Goal: Find specific page/section: Find specific page/section

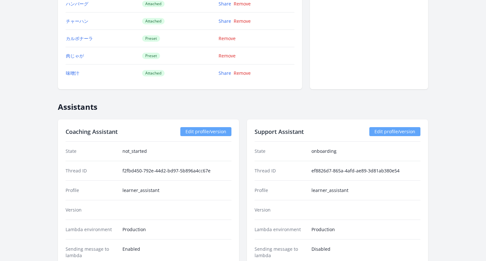
scroll to position [795, 0]
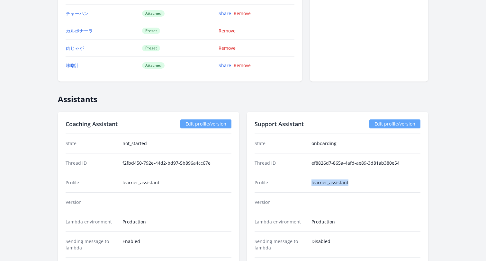
drag, startPoint x: 351, startPoint y: 185, endPoint x: 308, endPoint y: 184, distance: 43.0
click at [308, 184] on div "Profile learner_assistant" at bounding box center [337, 183] width 166 height 20
copy div "learner_assistant"
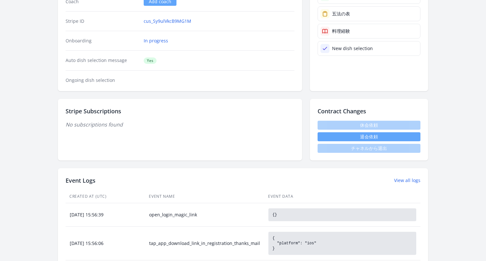
scroll to position [0, 0]
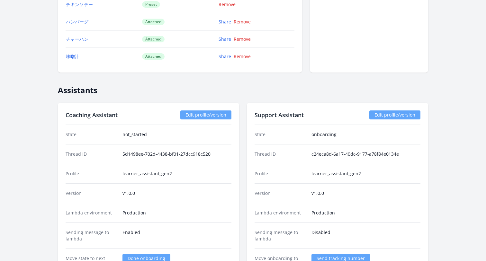
scroll to position [903, 0]
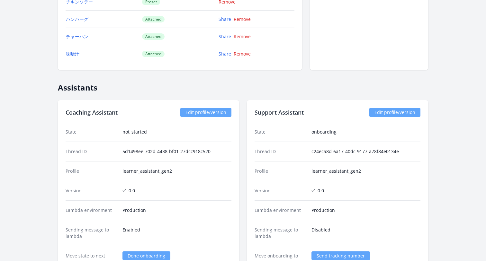
click at [364, 172] on dd "learner_assistant_gen2" at bounding box center [365, 171] width 109 height 6
drag, startPoint x: 364, startPoint y: 172, endPoint x: 283, endPoint y: 171, distance: 81.6
click at [283, 171] on div "Profile learner_assistant_gen2" at bounding box center [337, 171] width 166 height 20
copy dl "learner_assistant_gen2"
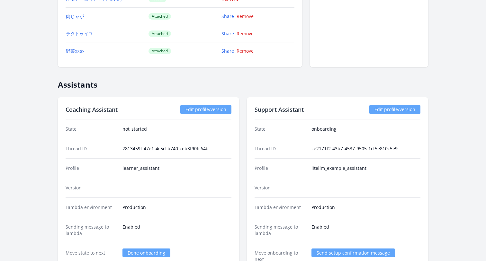
scroll to position [686, 0]
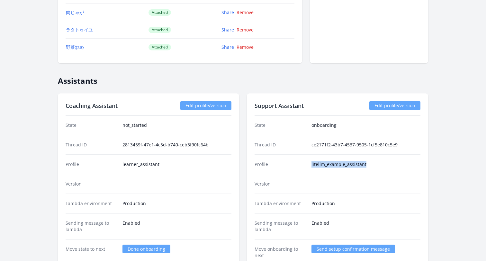
drag, startPoint x: 372, startPoint y: 166, endPoint x: 299, endPoint y: 167, distance: 72.6
click at [299, 167] on div "Profile litellm_example_assistant" at bounding box center [337, 164] width 166 height 20
copy div "litellm_example_assistant"
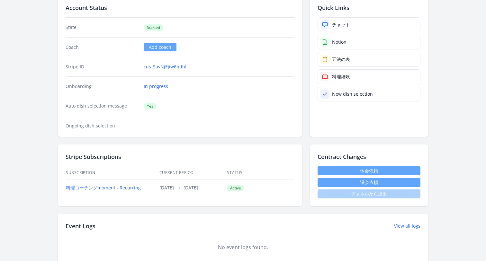
scroll to position [0, 0]
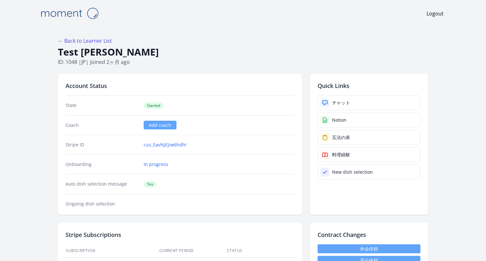
click at [65, 18] on img at bounding box center [69, 13] width 64 height 16
